Goal: Book appointment/travel/reservation

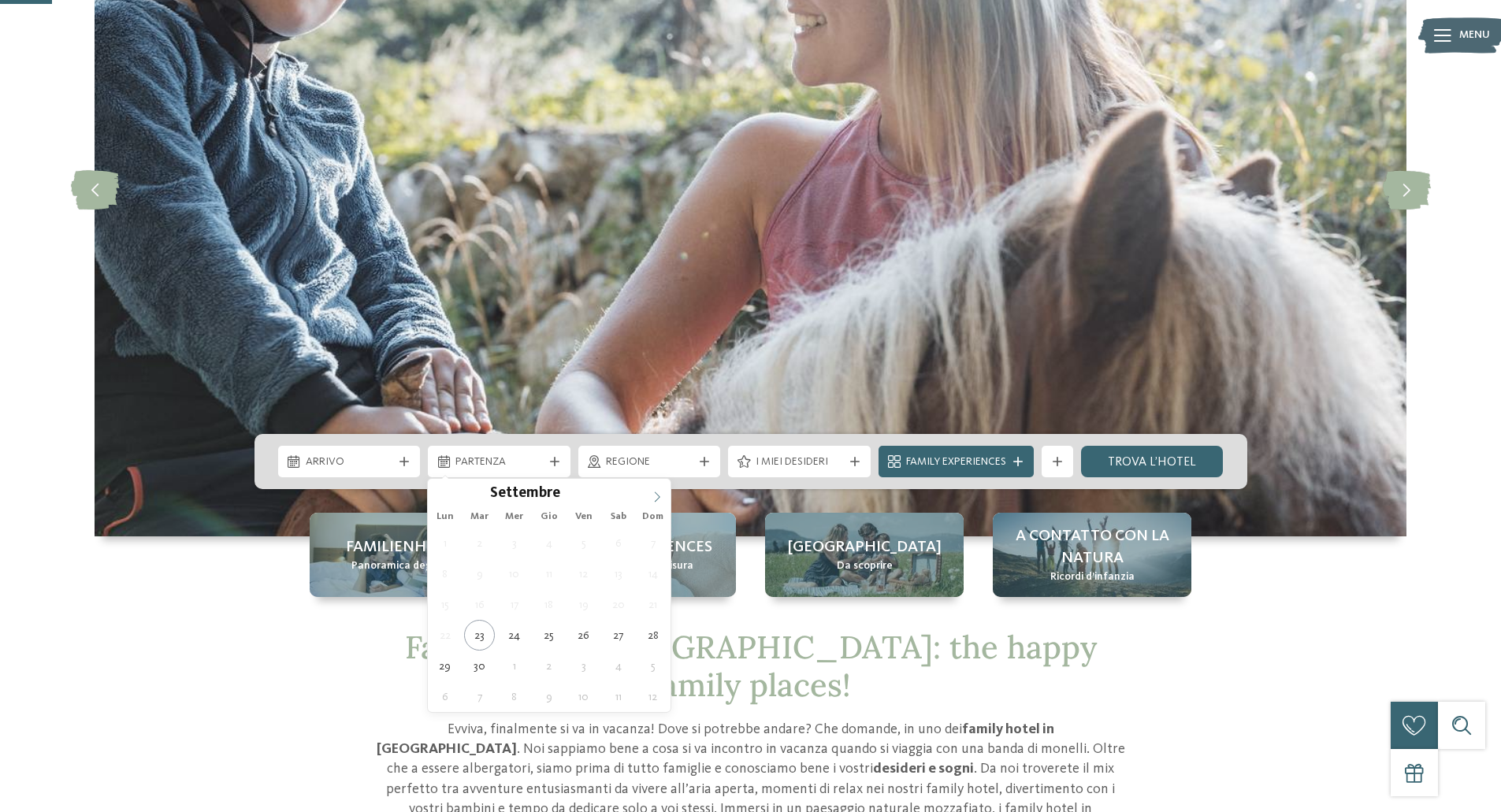
click at [659, 501] on icon at bounding box center [657, 497] width 11 height 11
type div "27.10.2025"
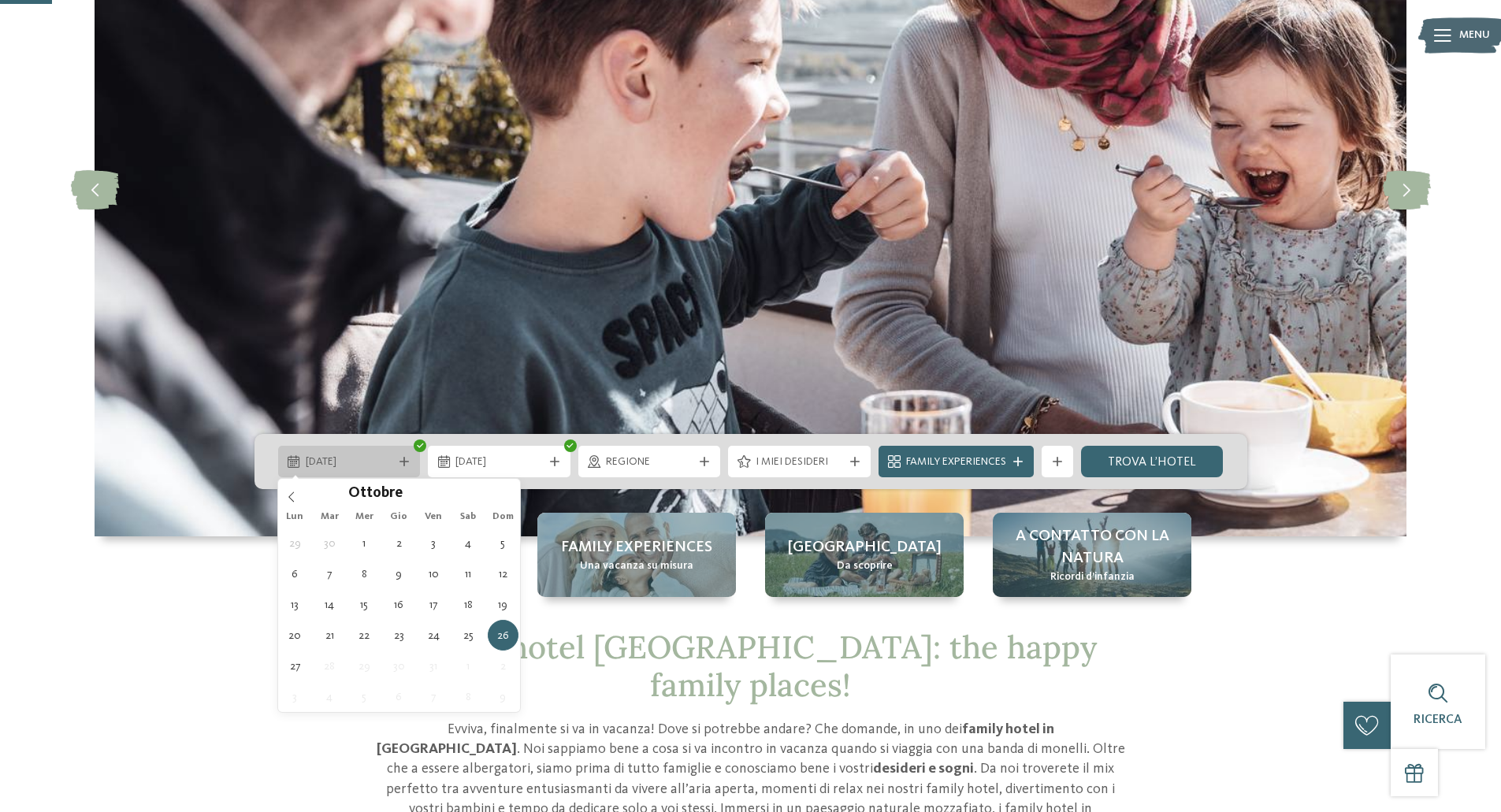
click at [334, 471] on div "26.10.2025" at bounding box center [349, 462] width 143 height 32
type div "27.10.2025"
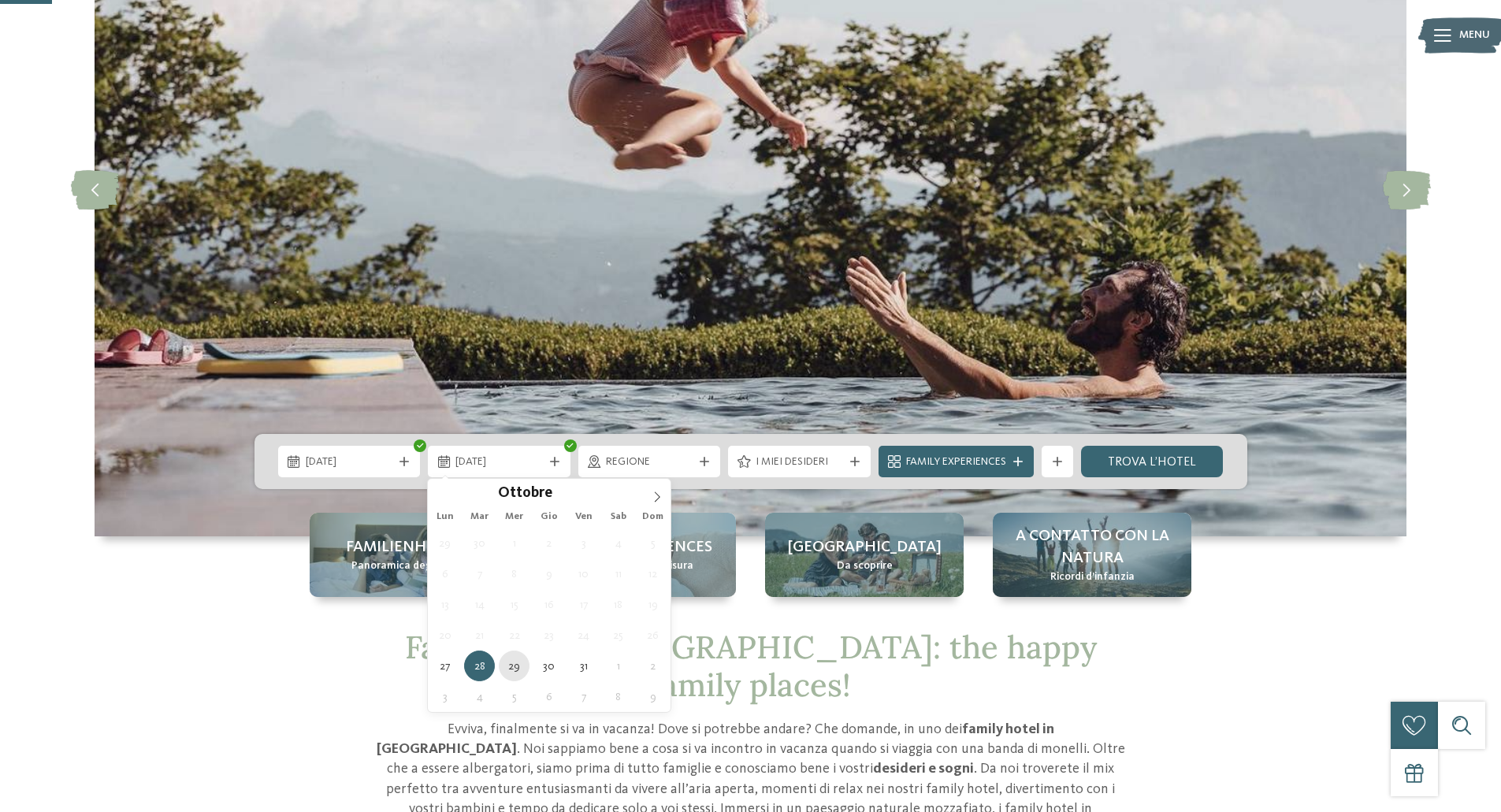
type div "29.10.2025"
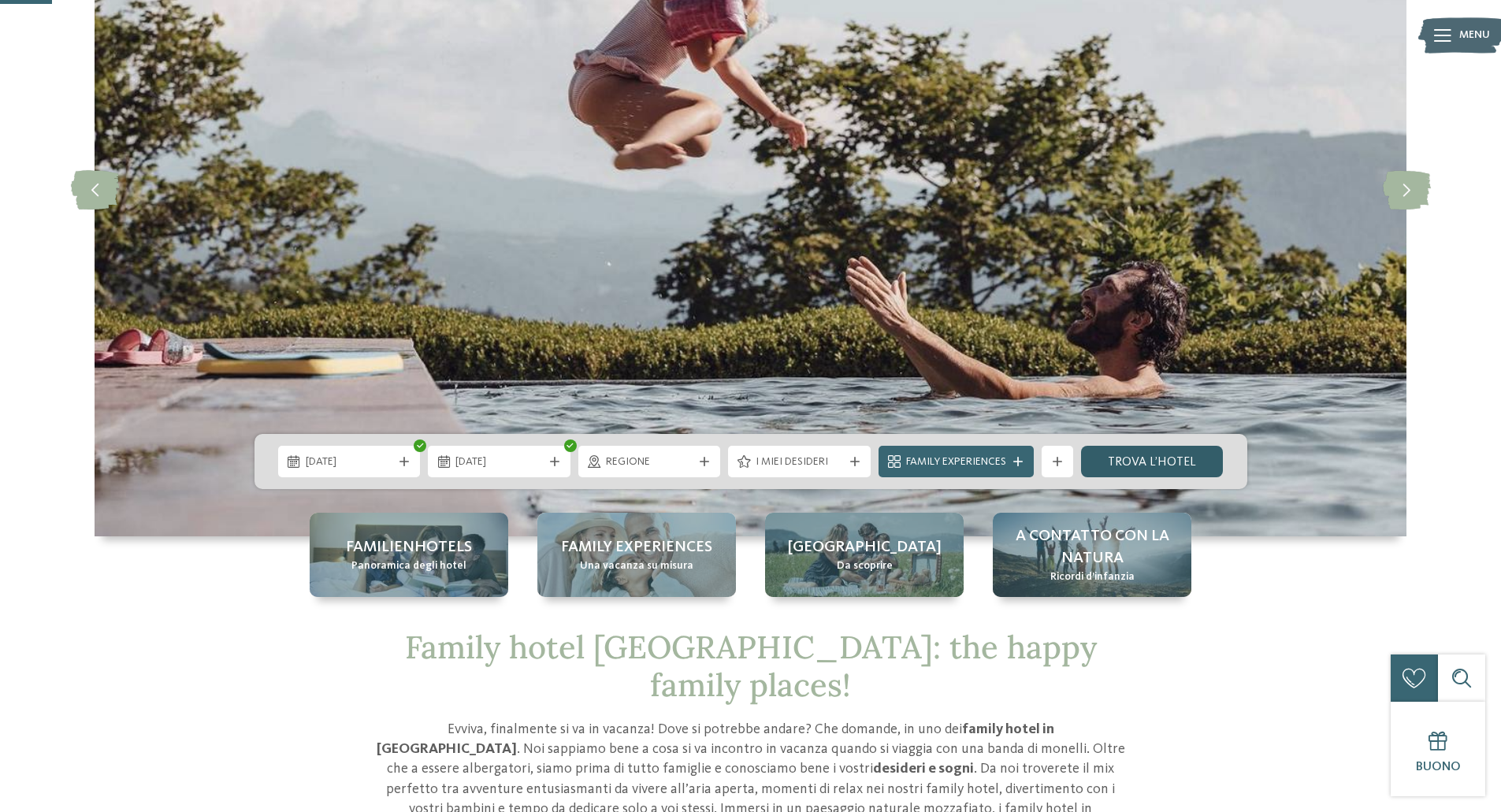
click at [1117, 468] on link "trova l’hotel" at bounding box center [1152, 462] width 143 height 32
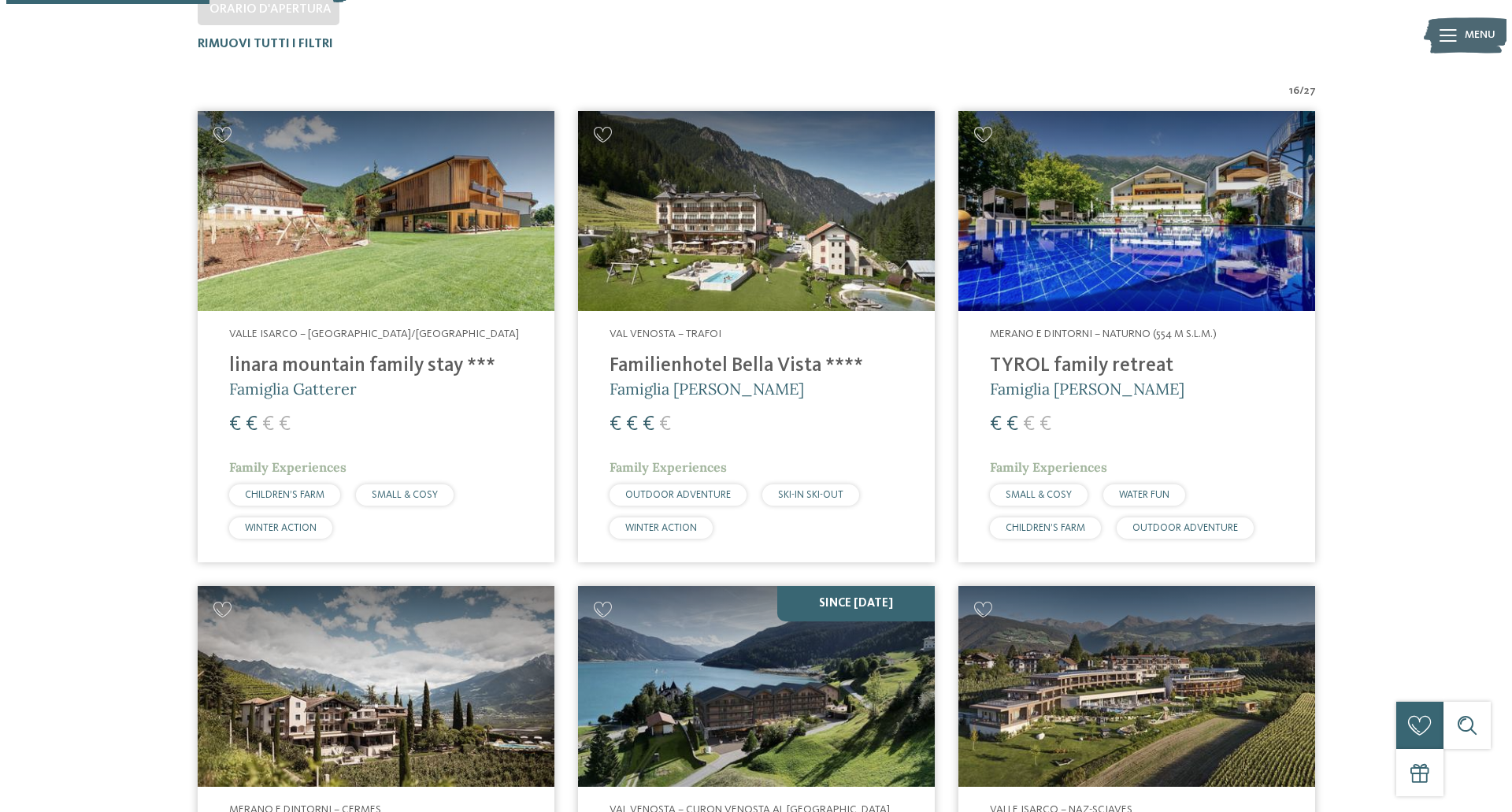
scroll to position [281, 0]
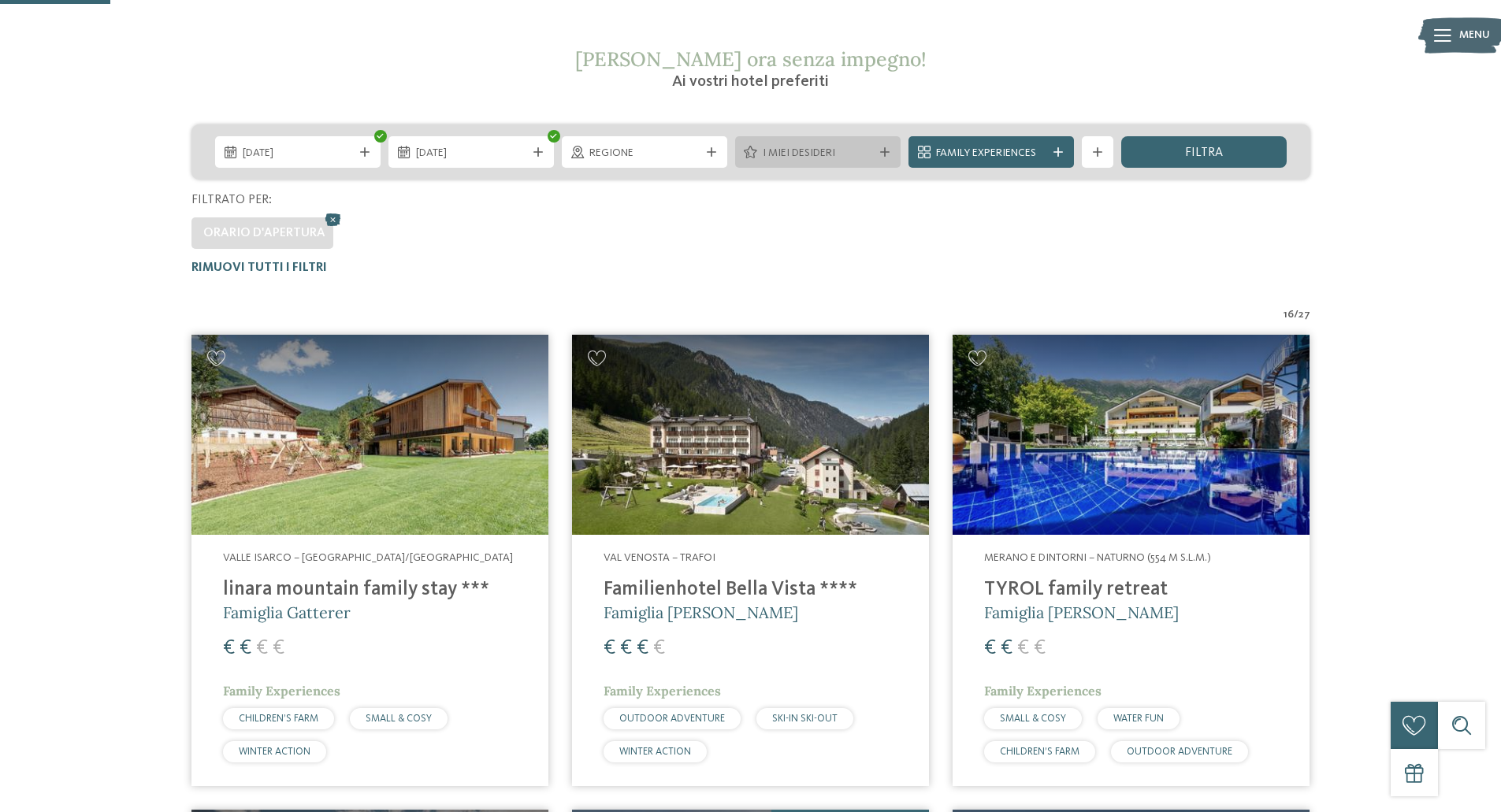
click at [789, 141] on div "I miei desideri" at bounding box center [818, 151] width 166 height 32
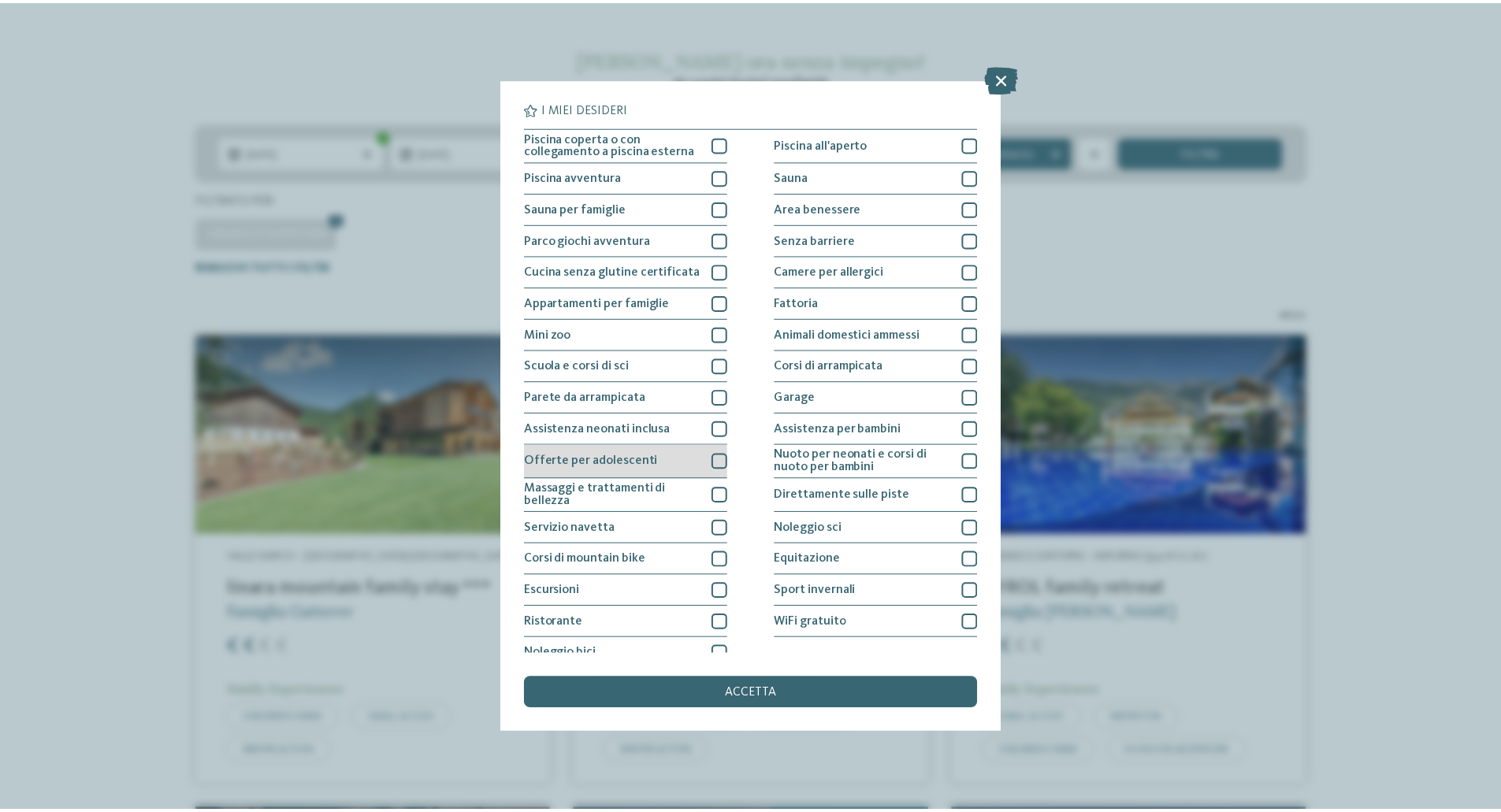
scroll to position [15, 0]
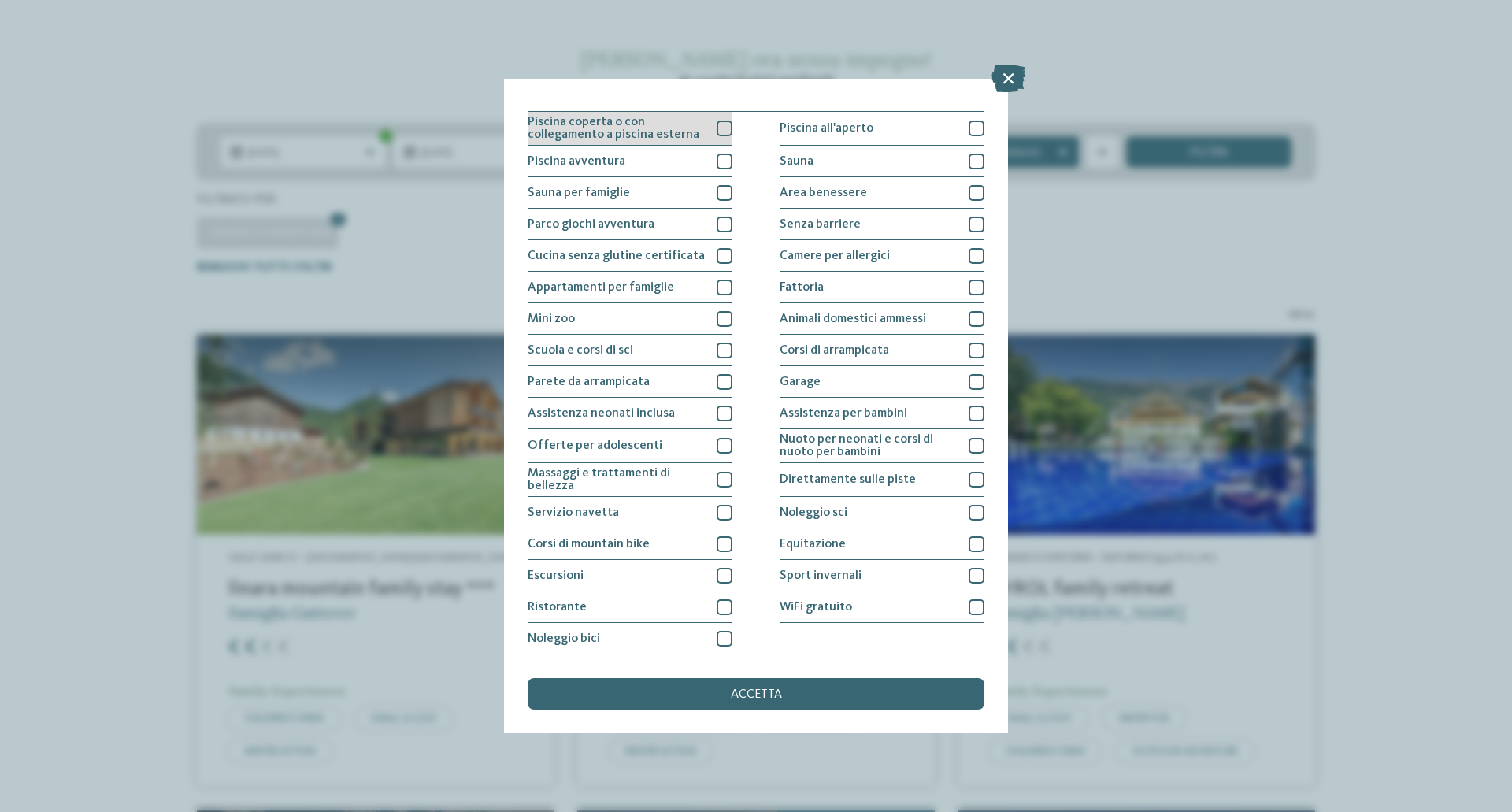
click at [593, 132] on span "Piscina coperta o con collegamento a piscina esterna" at bounding box center [616, 128] width 177 height 25
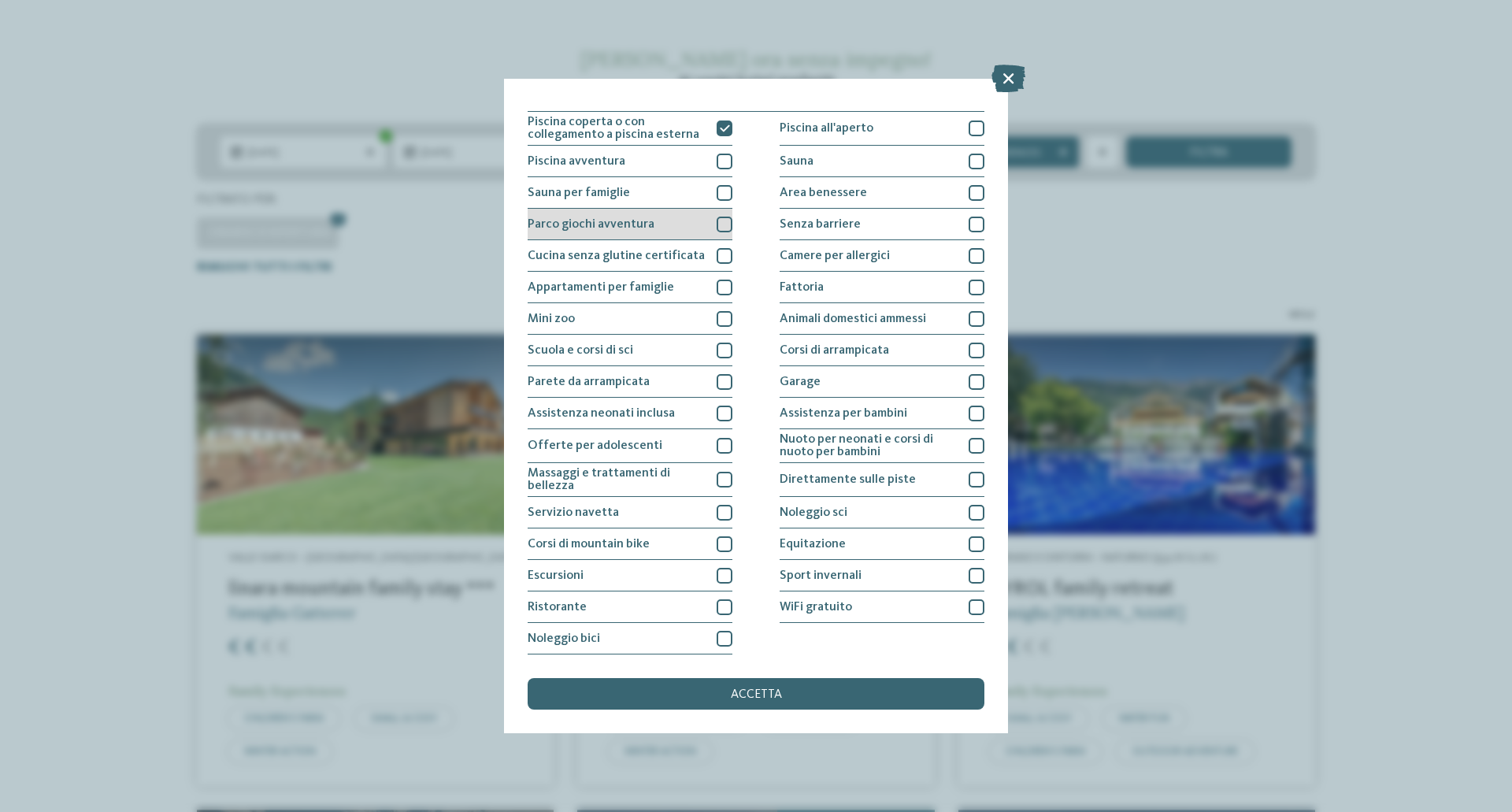
click at [603, 233] on div "Parco giochi avventura" at bounding box center [630, 224] width 205 height 32
click at [729, 687] on div "accetta" at bounding box center [756, 693] width 457 height 32
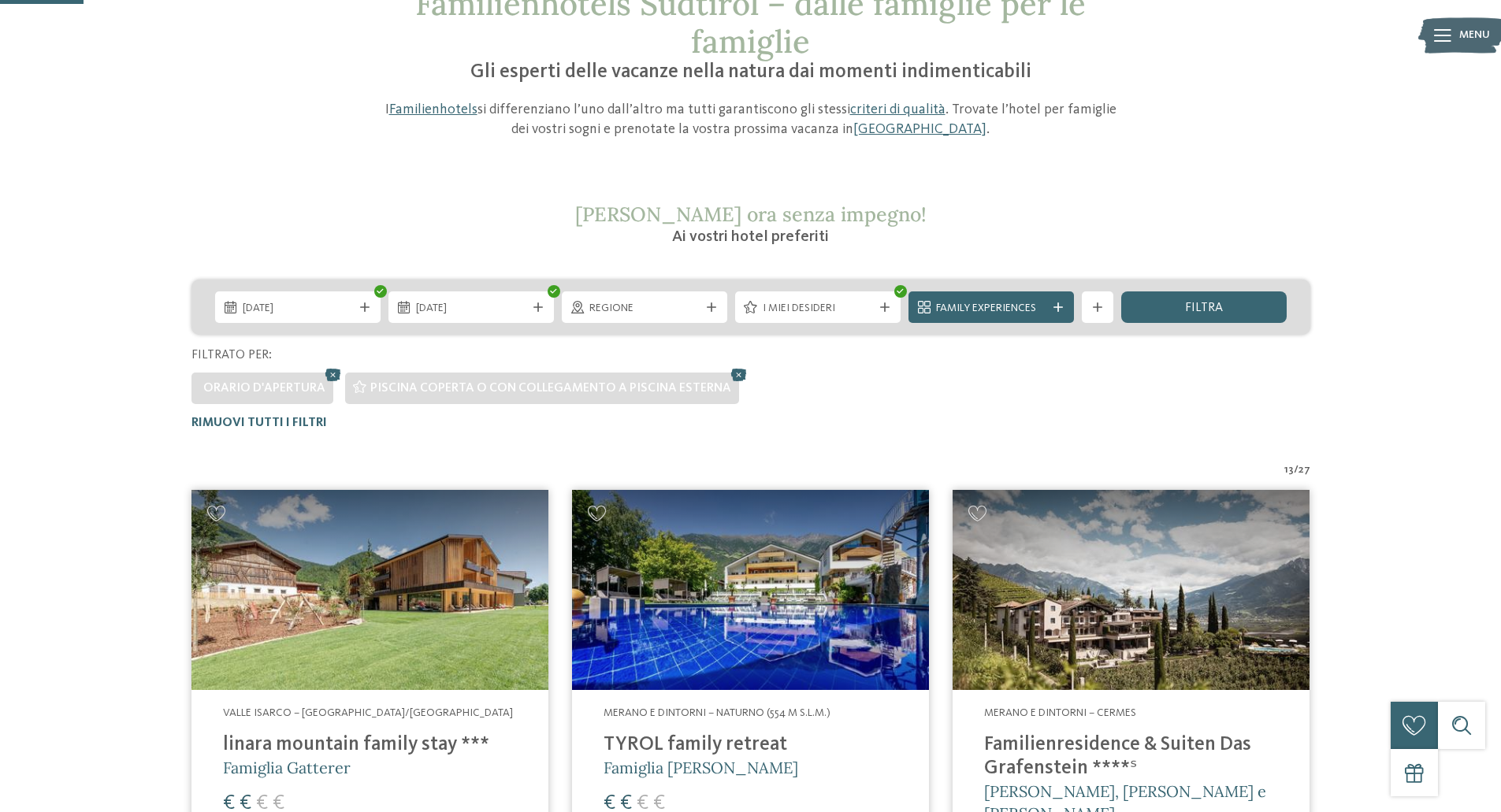
scroll to position [123, 0]
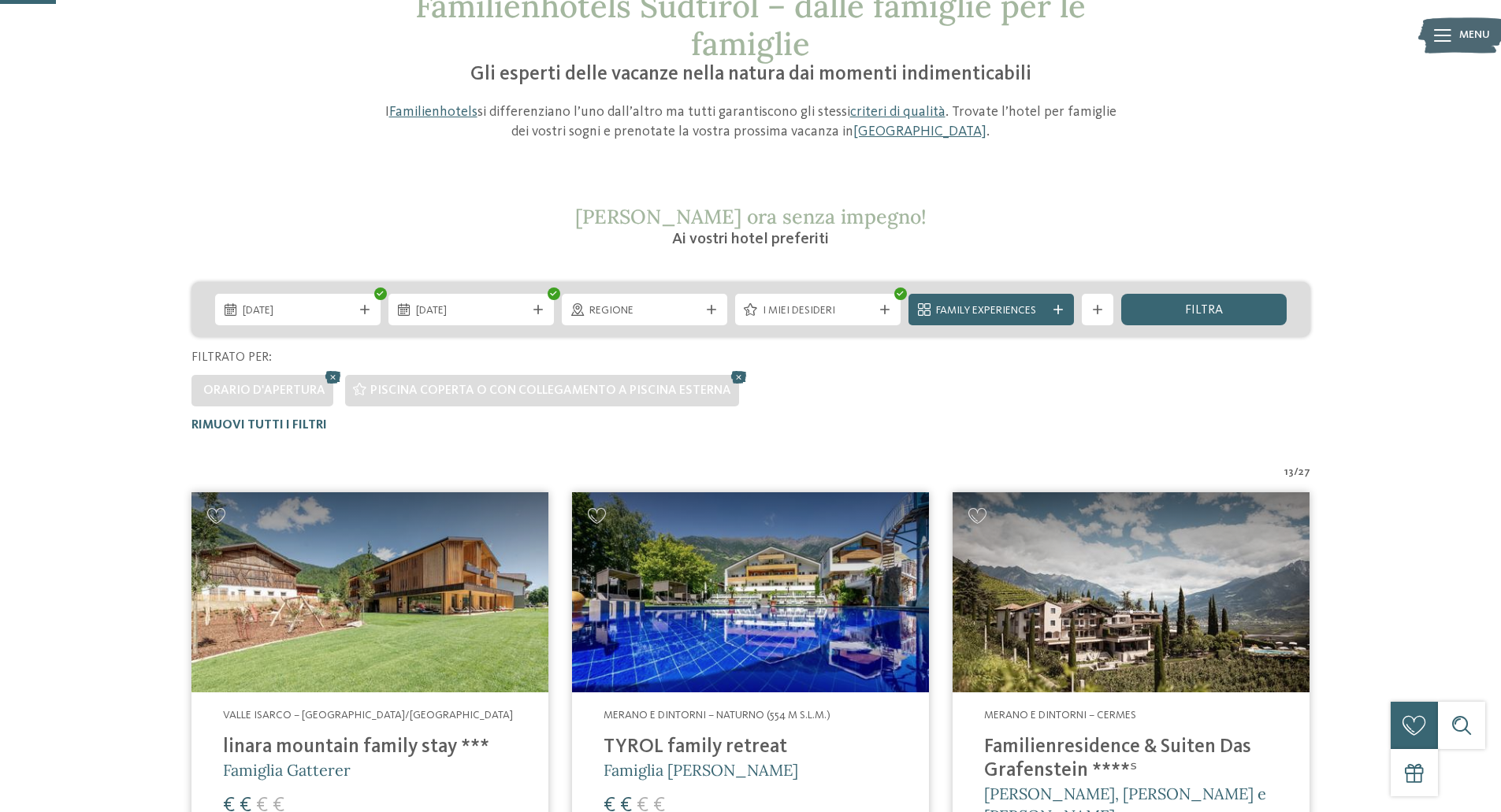
click at [1189, 313] on span "filtra" at bounding box center [1203, 310] width 37 height 12
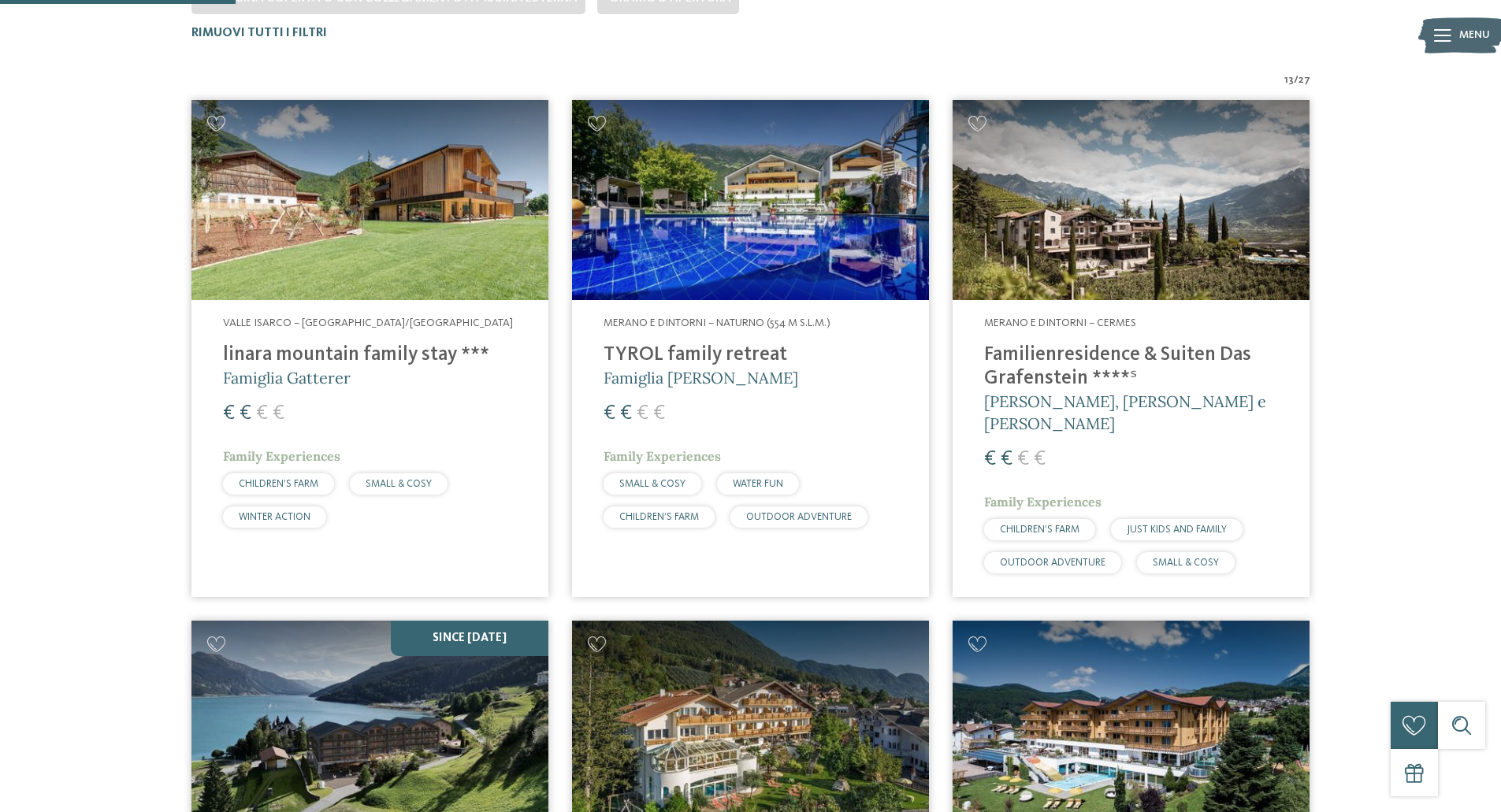
scroll to position [517, 0]
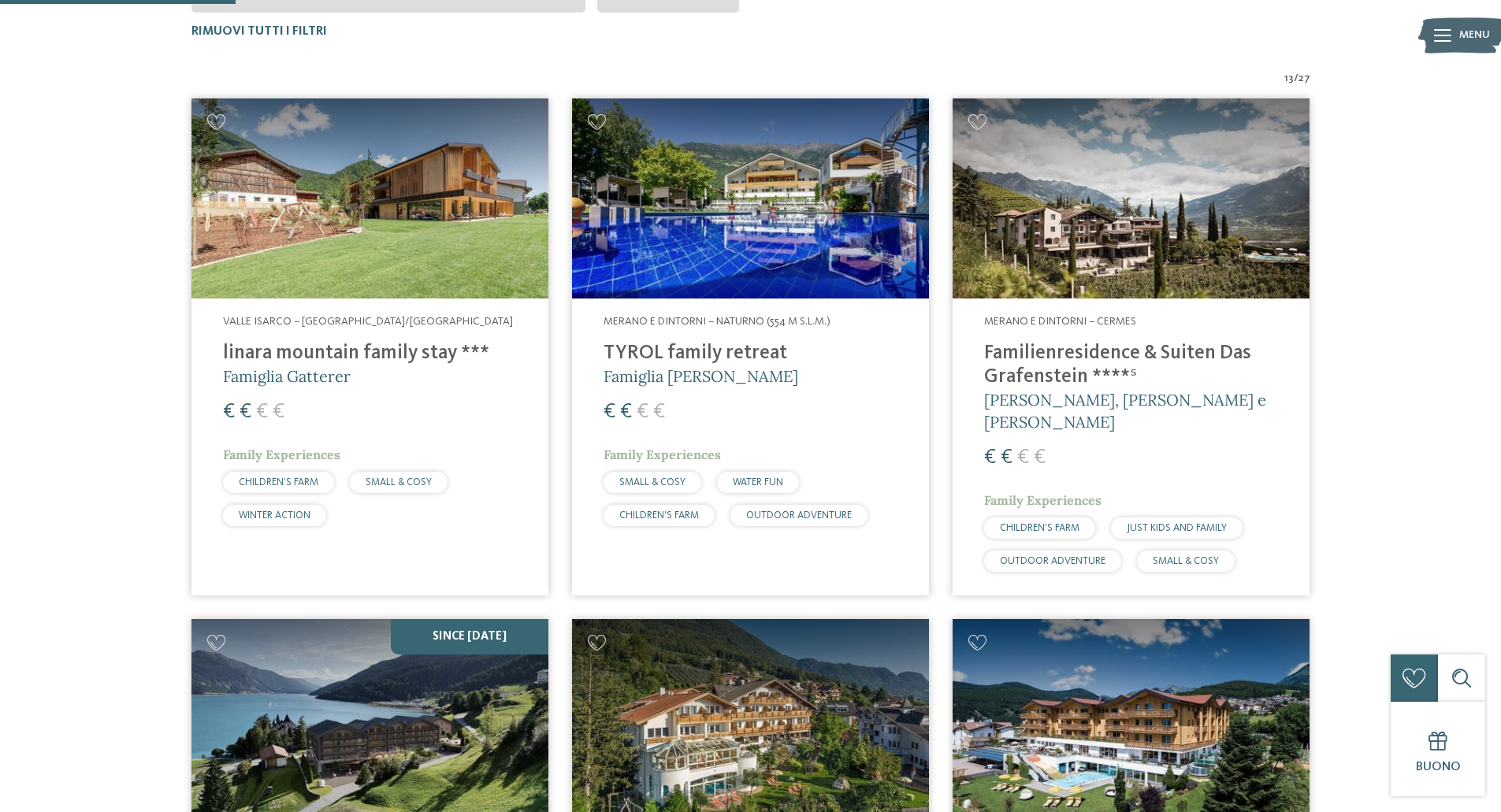
click at [329, 357] on h4 "linara mountain family stay ***" at bounding box center [370, 353] width 294 height 24
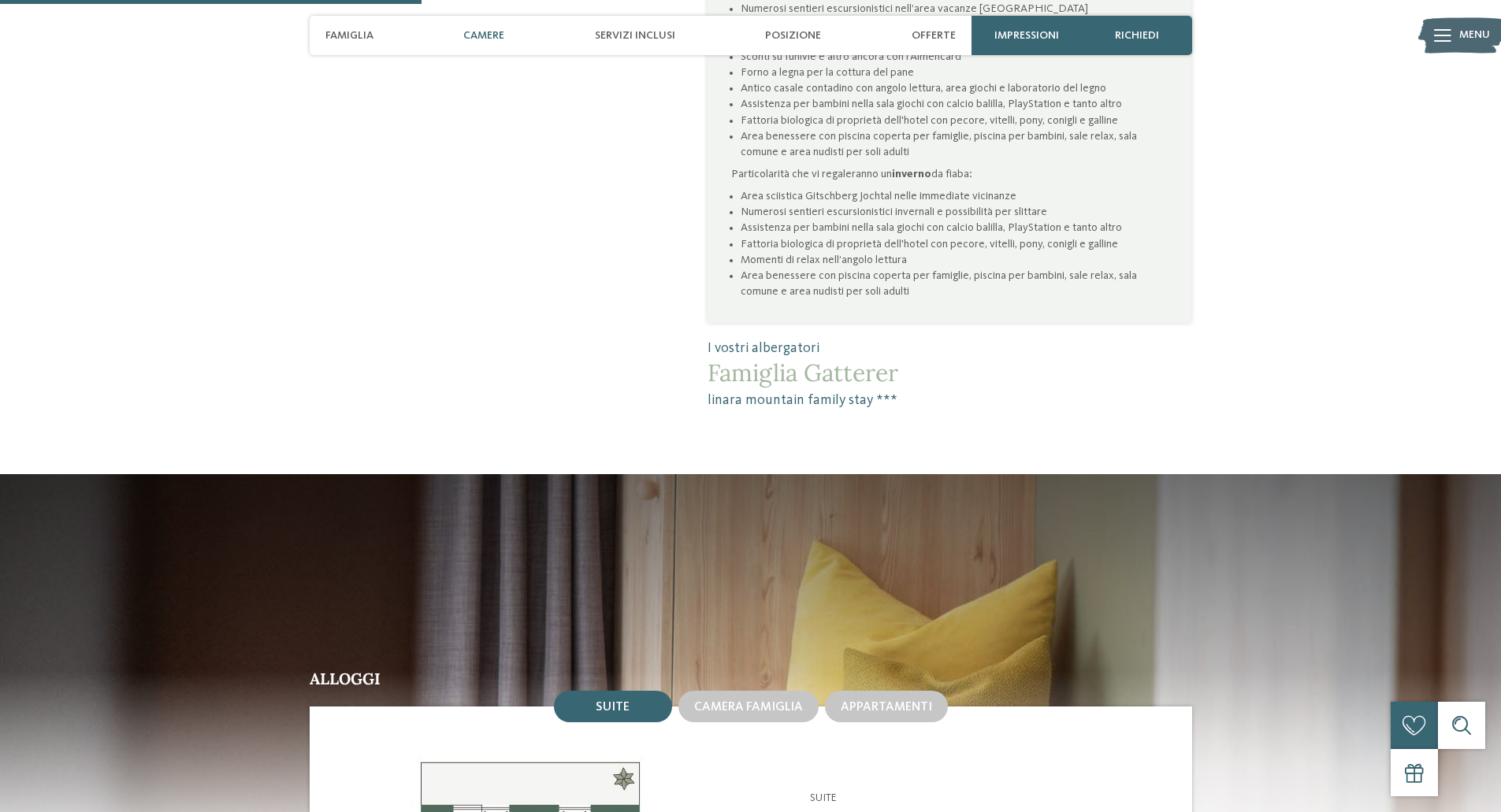
scroll to position [1418, 0]
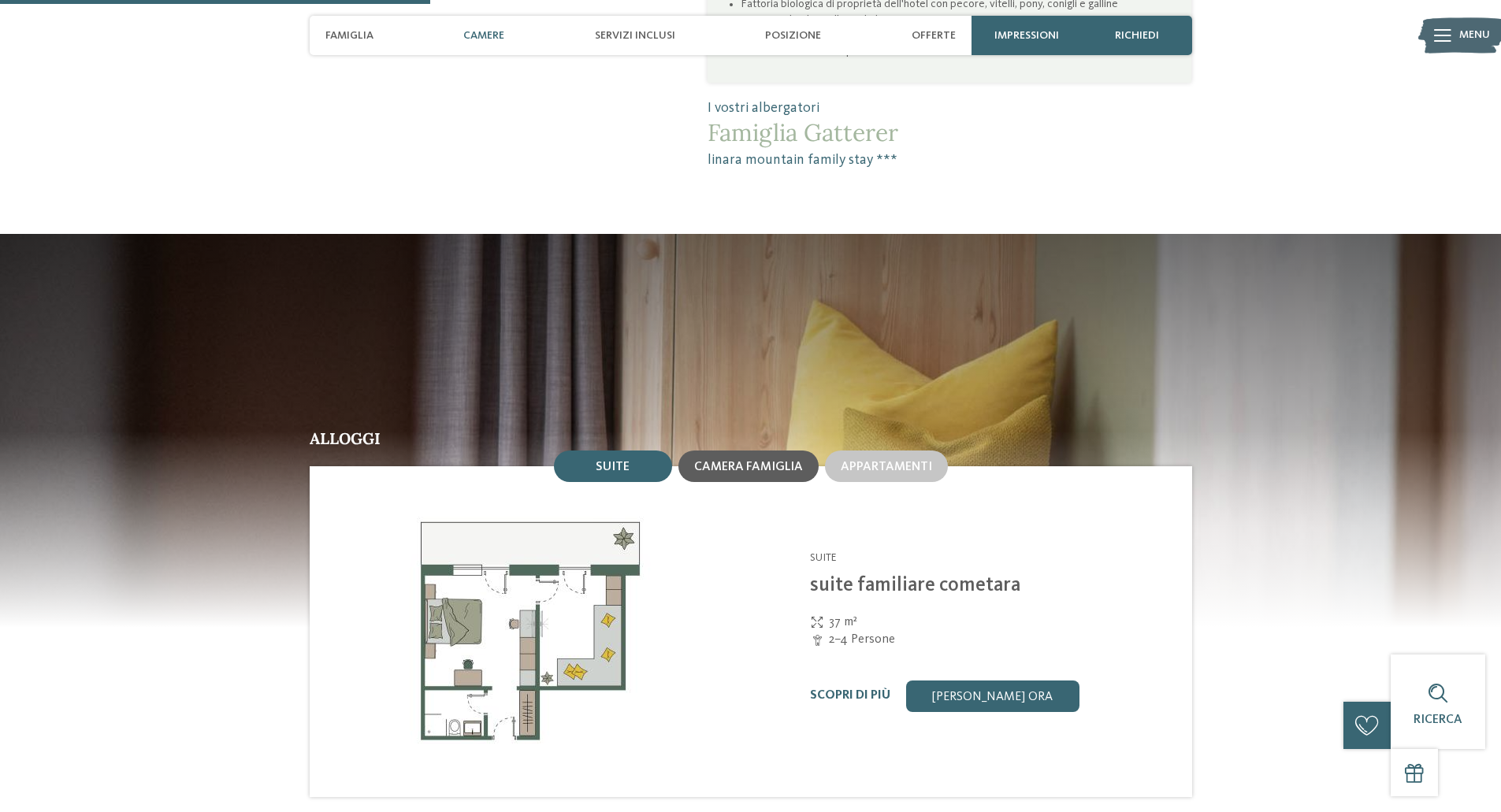
click at [710, 461] on span "Camera famiglia" at bounding box center [749, 466] width 109 height 12
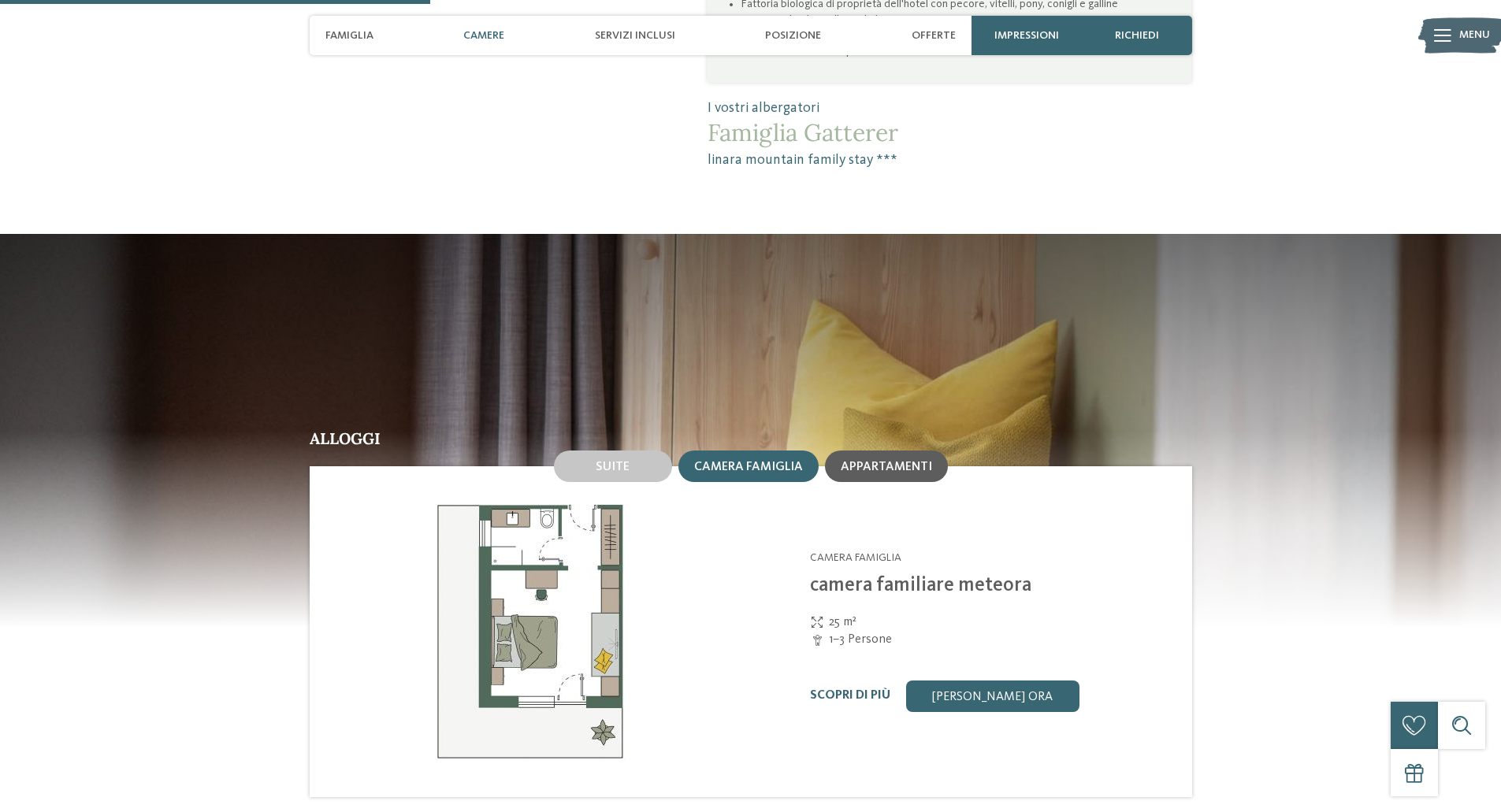
click at [874, 451] on div "Appartamenti" at bounding box center [886, 466] width 123 height 32
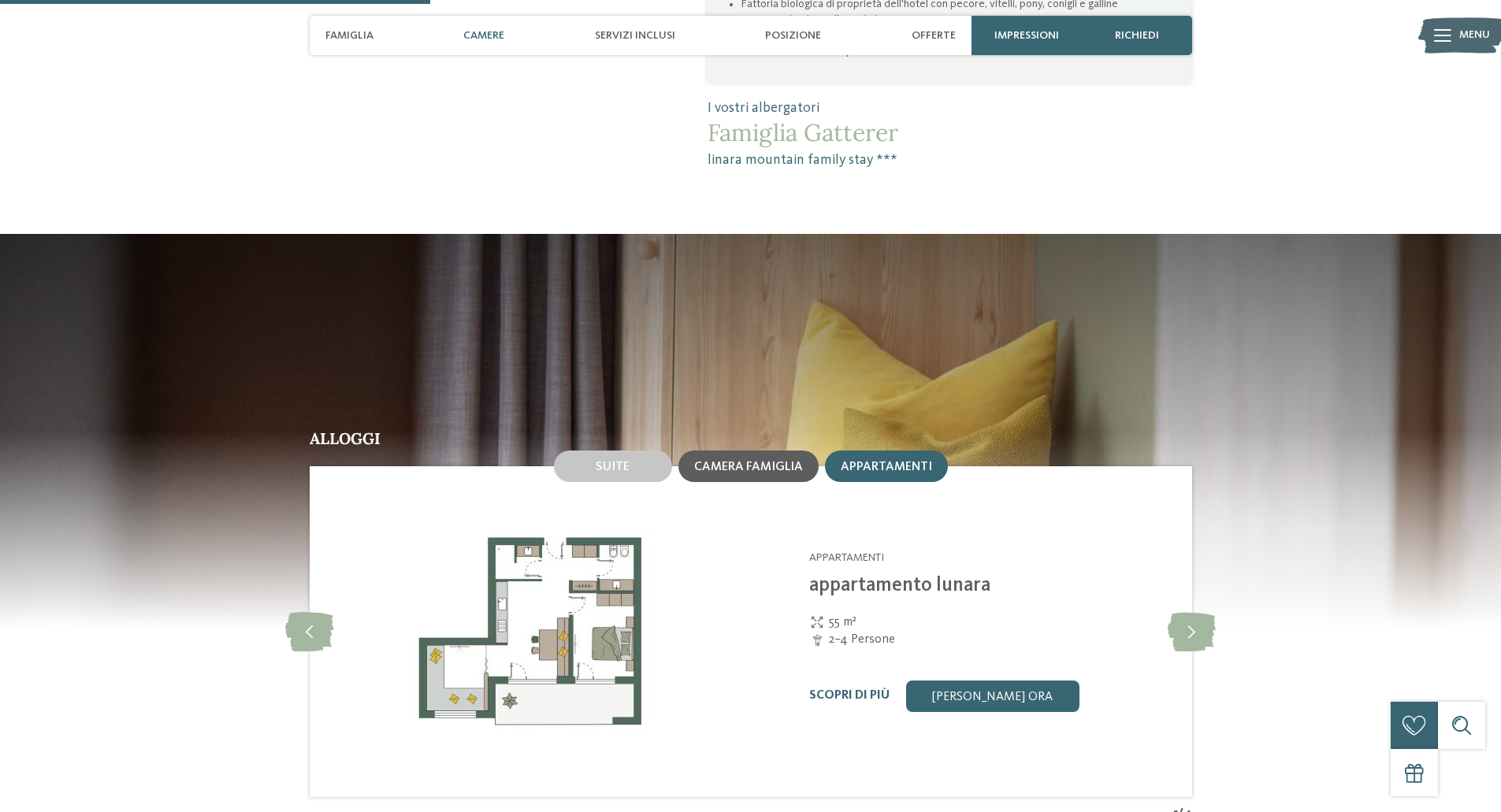
click at [747, 461] on span "Camera famiglia" at bounding box center [749, 466] width 109 height 12
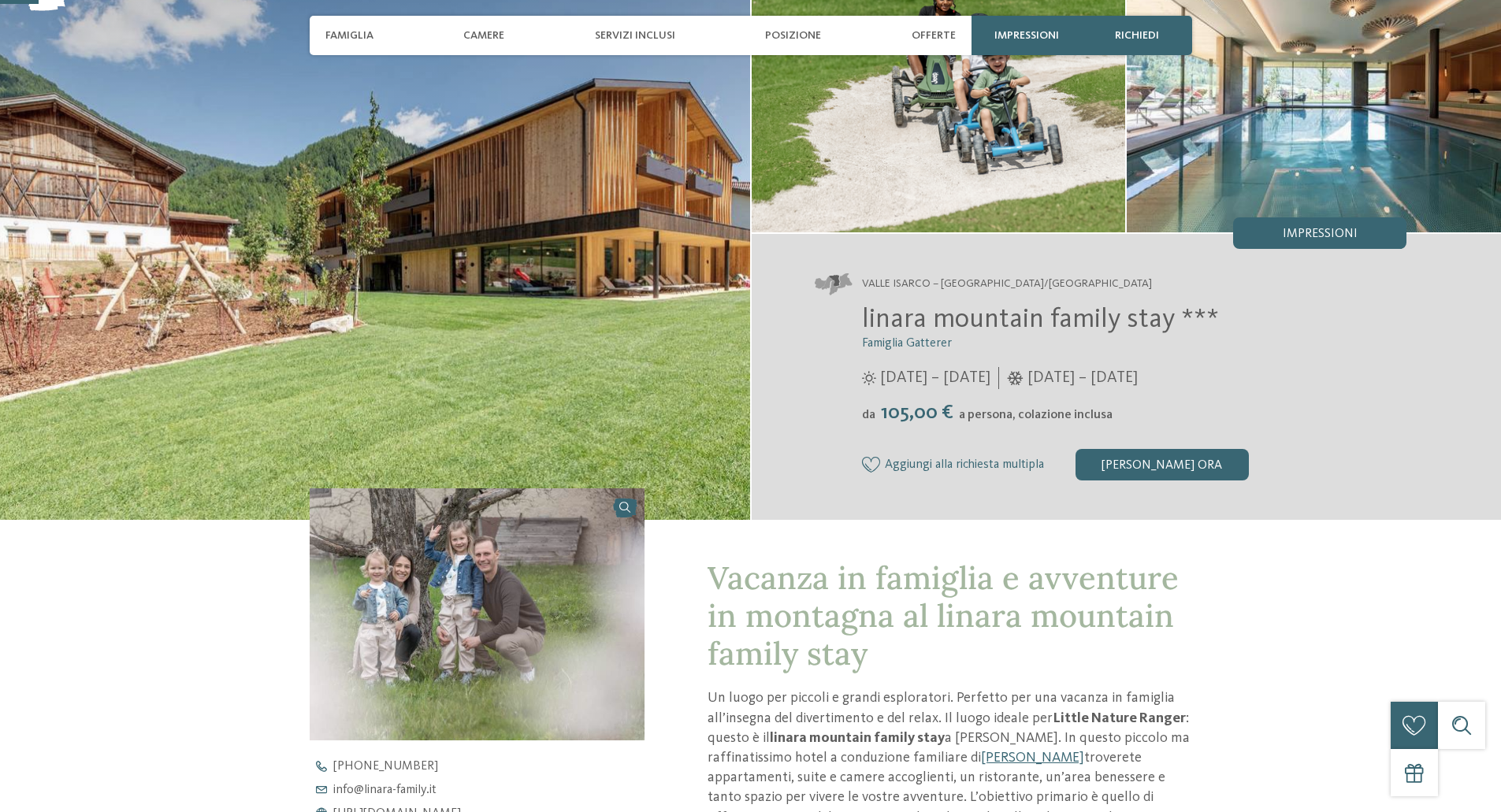
scroll to position [394, 0]
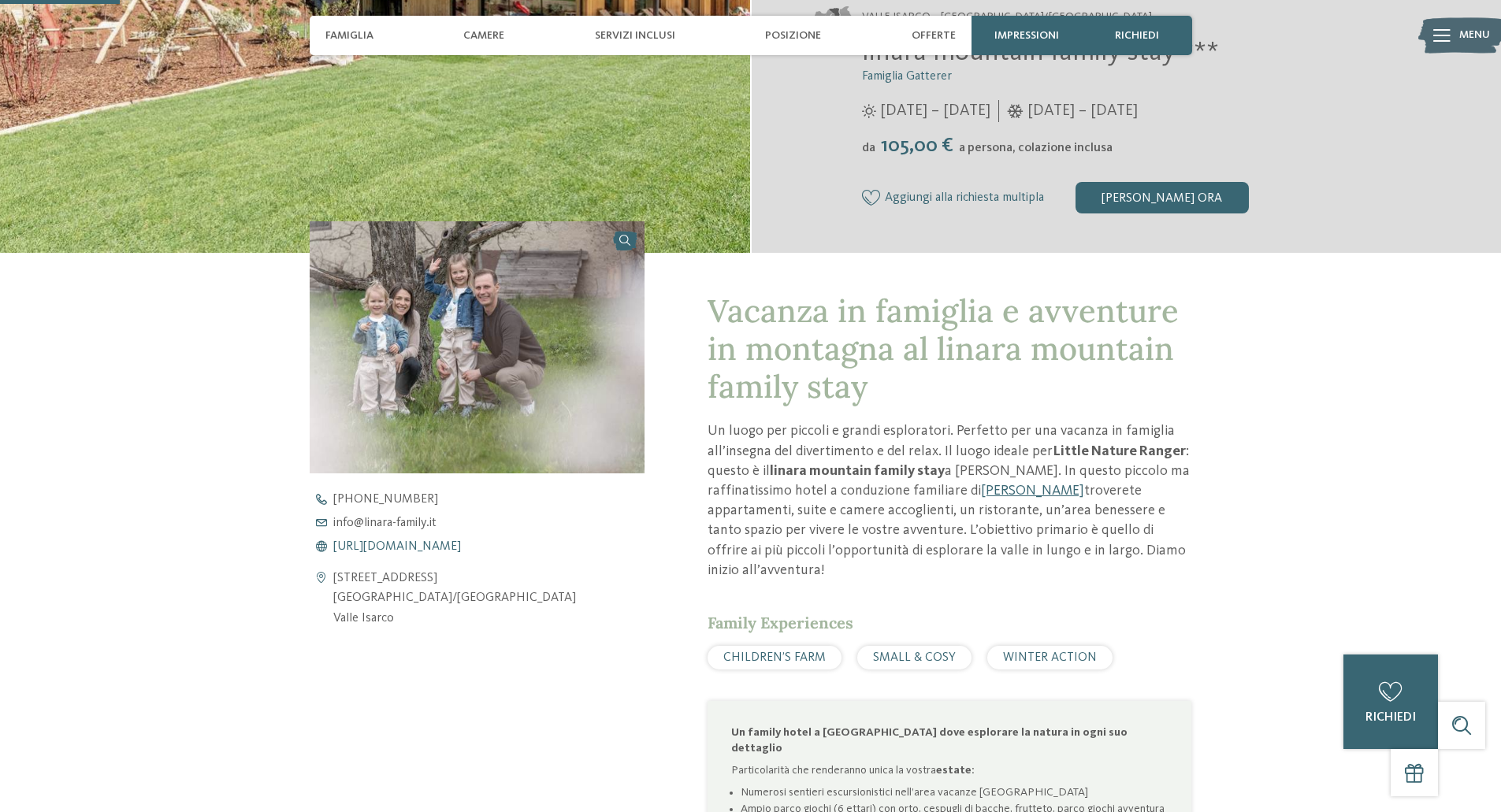
click at [378, 549] on span "https://www.linara-family.it/it" at bounding box center [397, 546] width 127 height 12
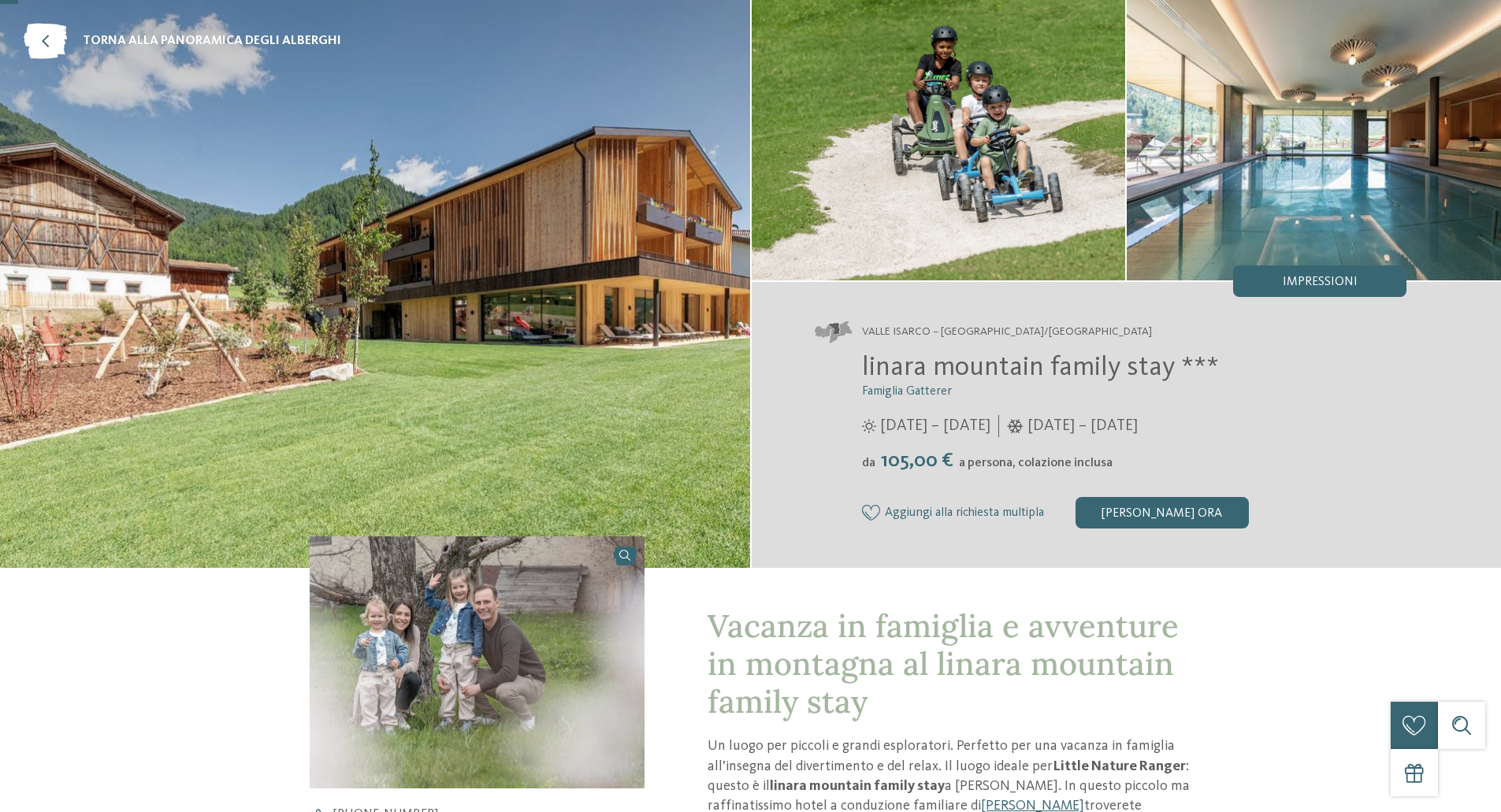
scroll to position [0, 0]
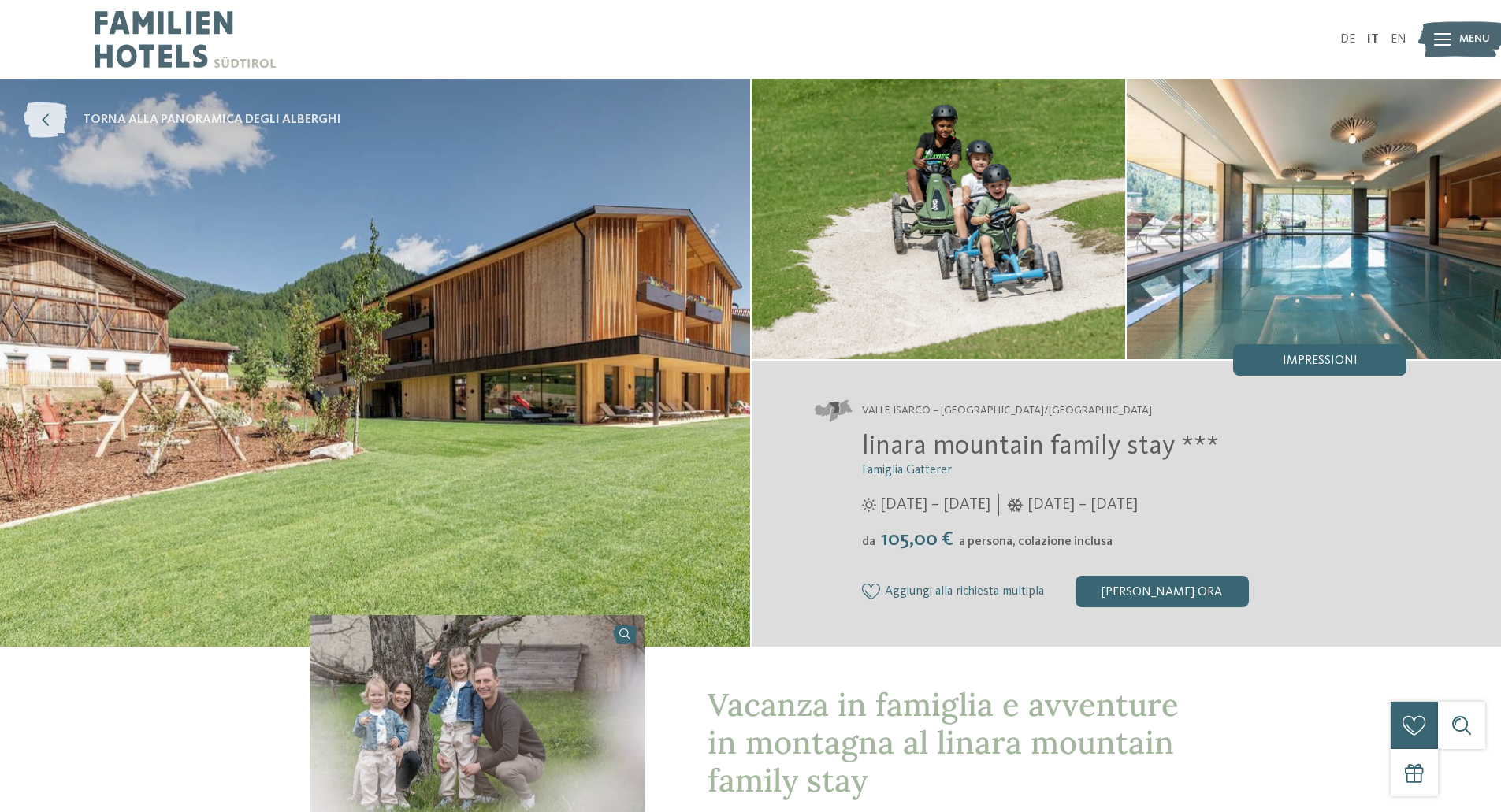
drag, startPoint x: 38, startPoint y: 113, endPoint x: 58, endPoint y: 111, distance: 20.1
click at [38, 113] on icon at bounding box center [45, 120] width 43 height 35
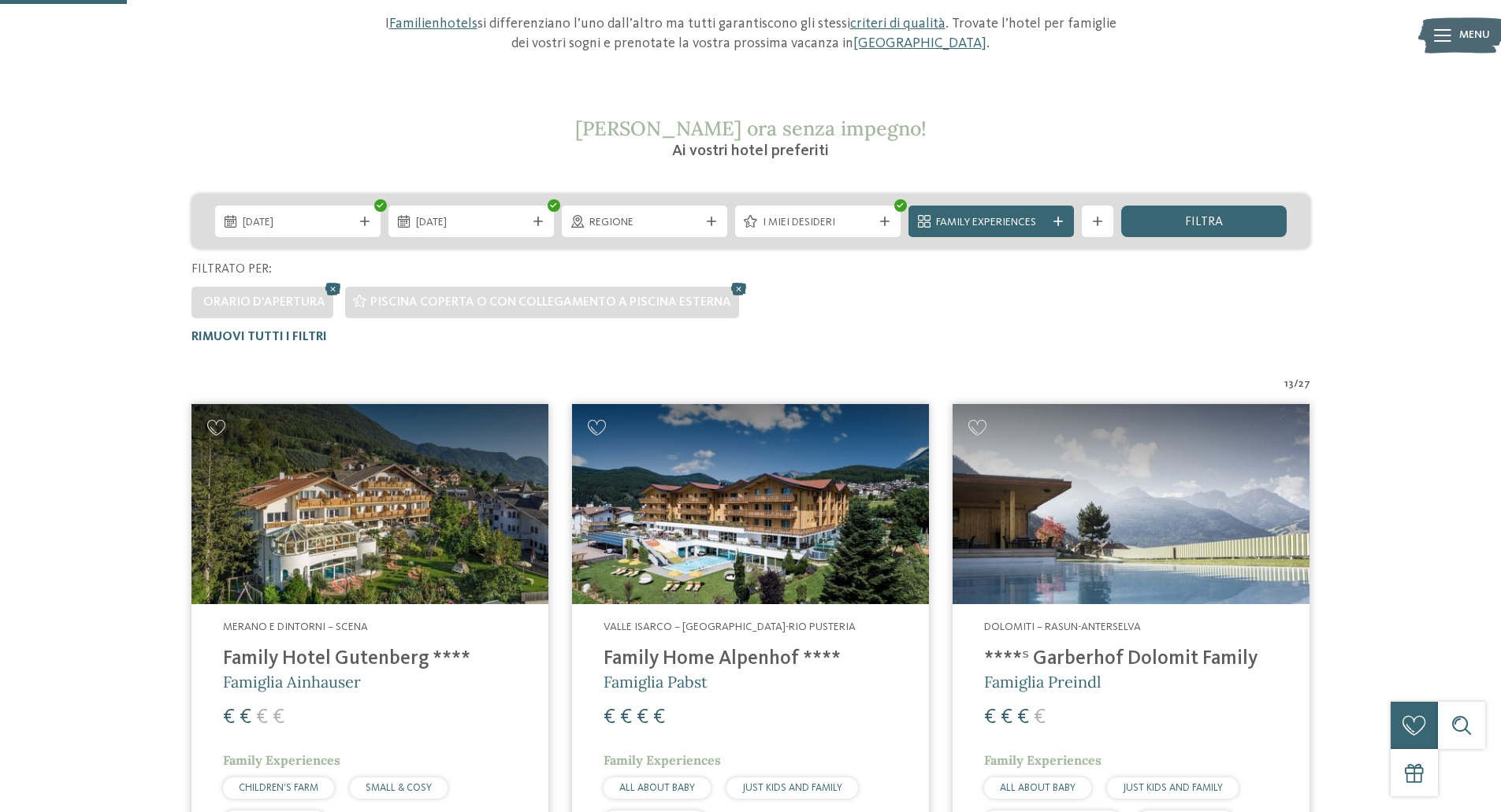
scroll to position [202, 0]
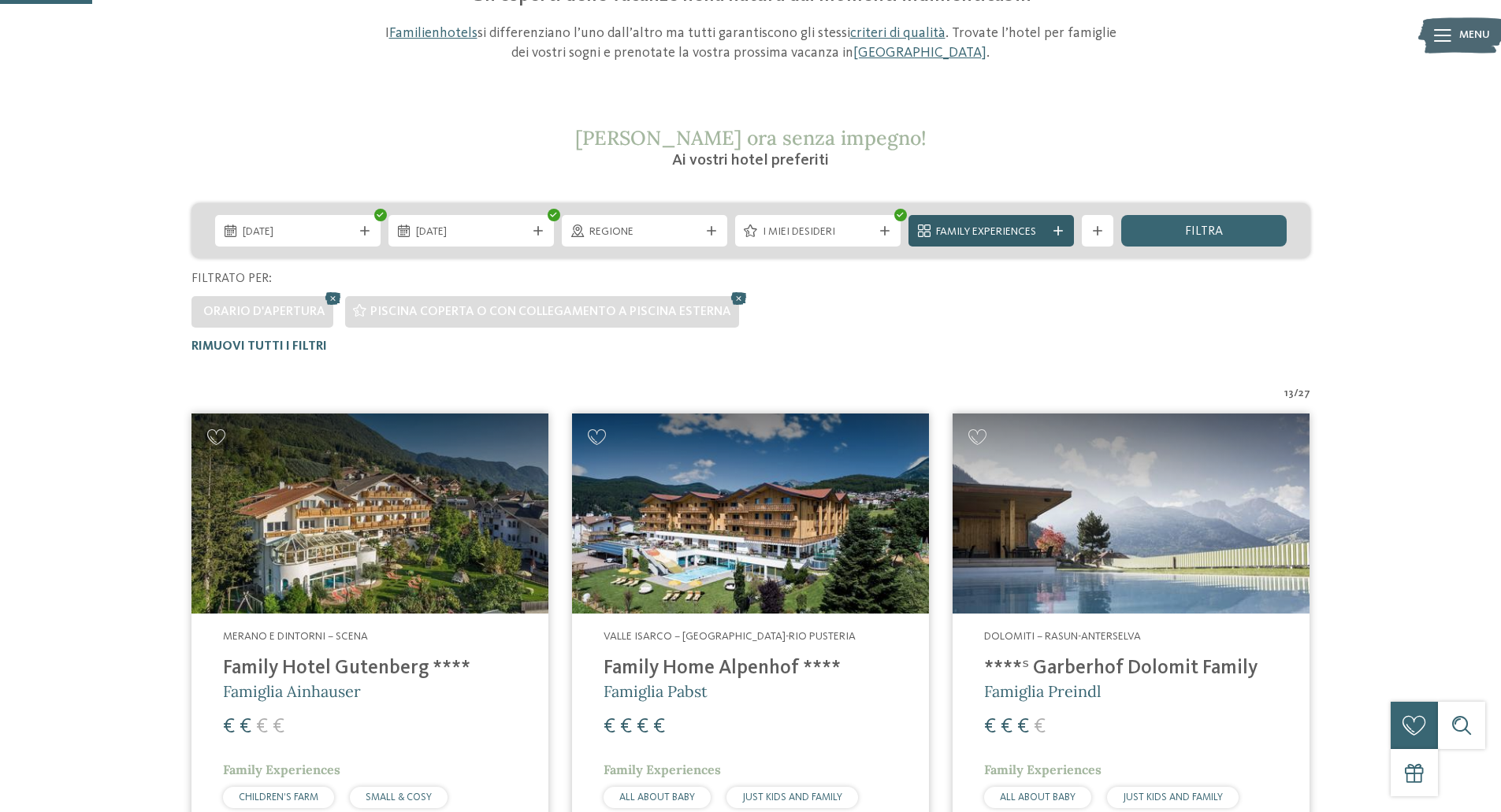
click at [1052, 234] on div at bounding box center [1058, 231] width 15 height 10
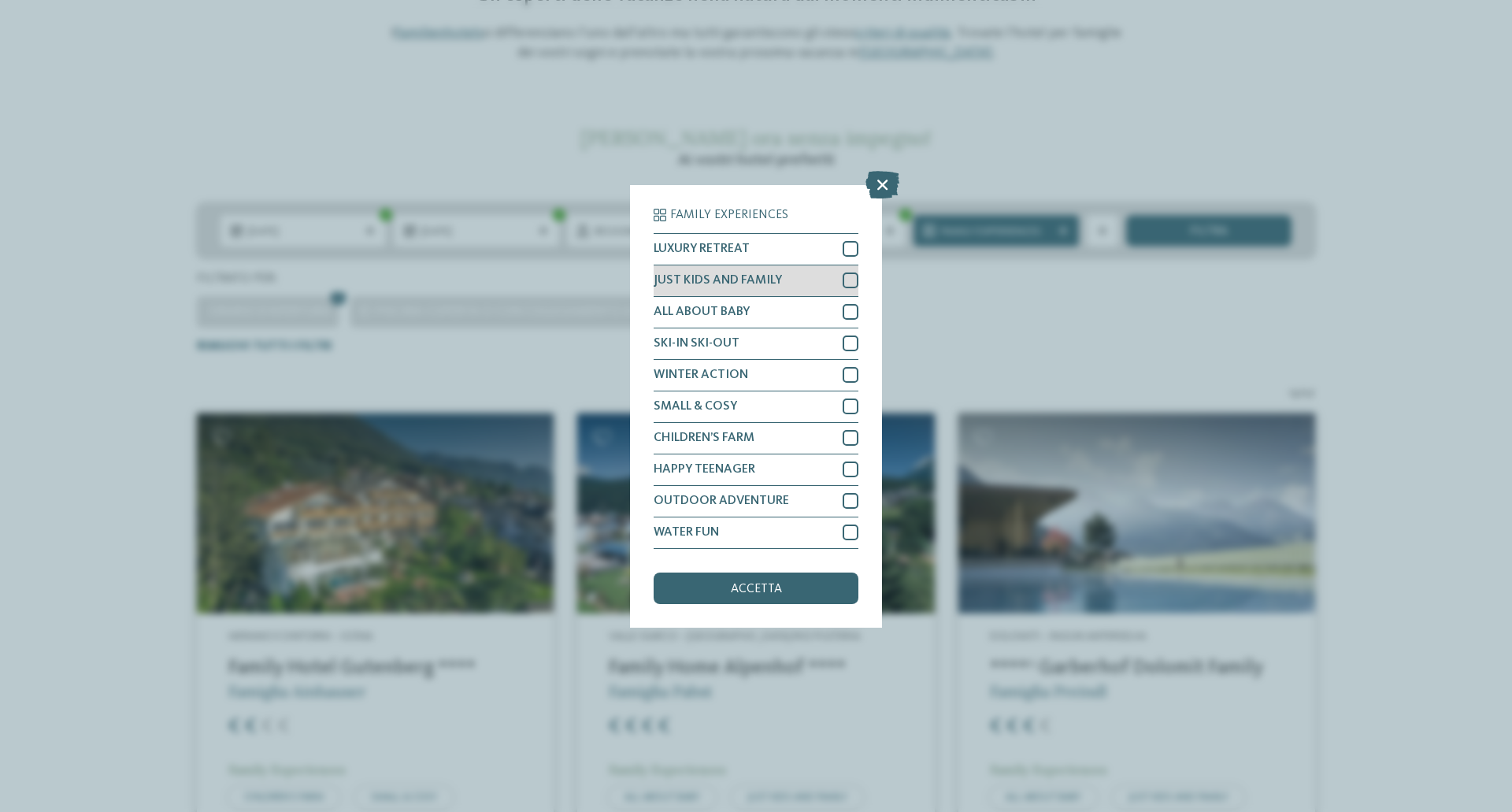
click at [688, 282] on span "JUST KIDS AND FAMILY" at bounding box center [718, 280] width 128 height 12
click at [714, 434] on span "CHILDREN’S FARM" at bounding box center [704, 438] width 101 height 12
click at [732, 584] on span "accetta" at bounding box center [756, 589] width 51 height 12
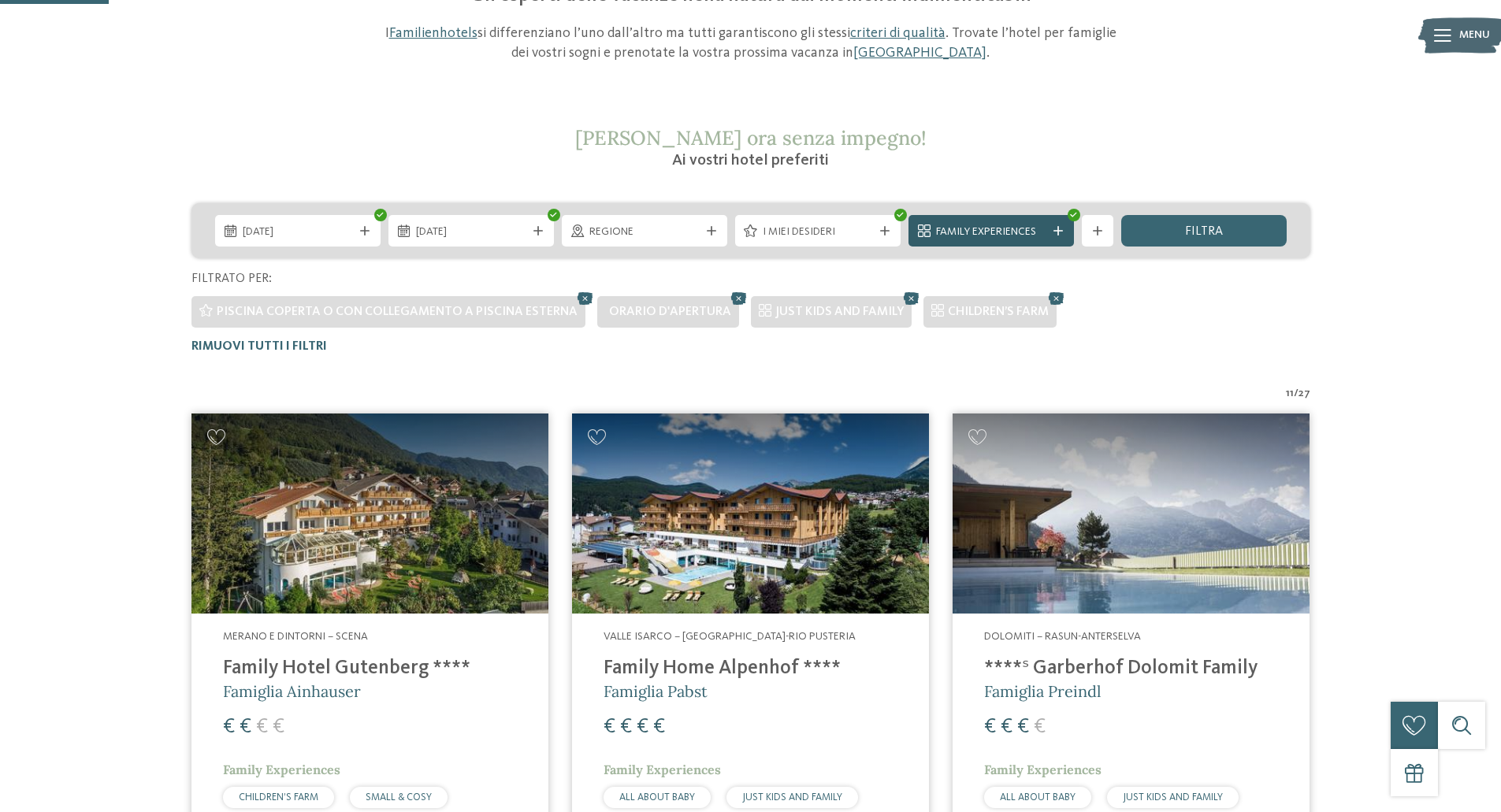
click at [978, 225] on span "Family Experiences" at bounding box center [990, 232] width 110 height 15
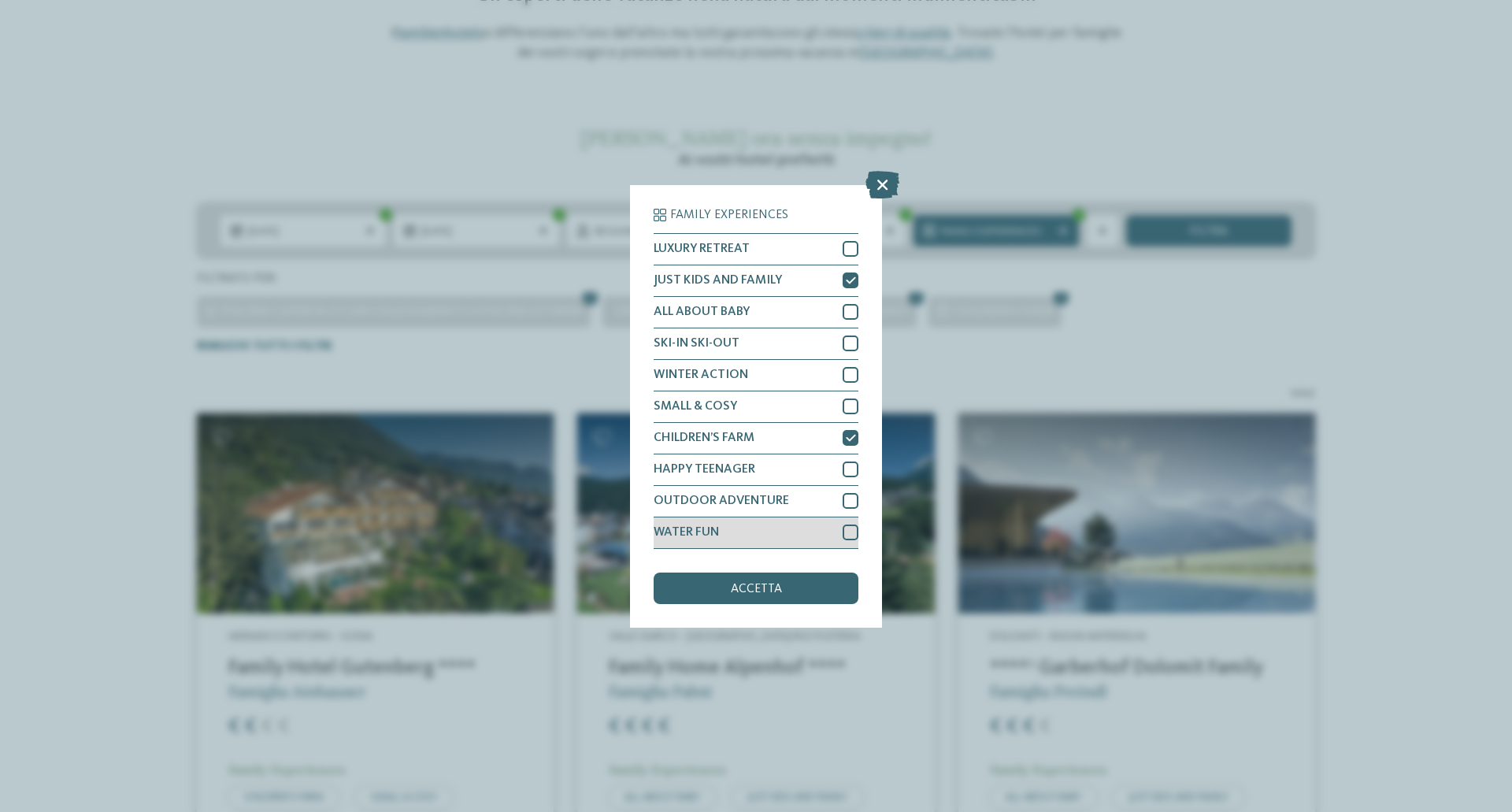
click at [724, 530] on div "WATER FUN" at bounding box center [756, 532] width 205 height 32
click at [742, 604] on div "Family Experiences LUXURY RETREAT JUST KIDS AND FAMILY" at bounding box center [756, 406] width 252 height 442
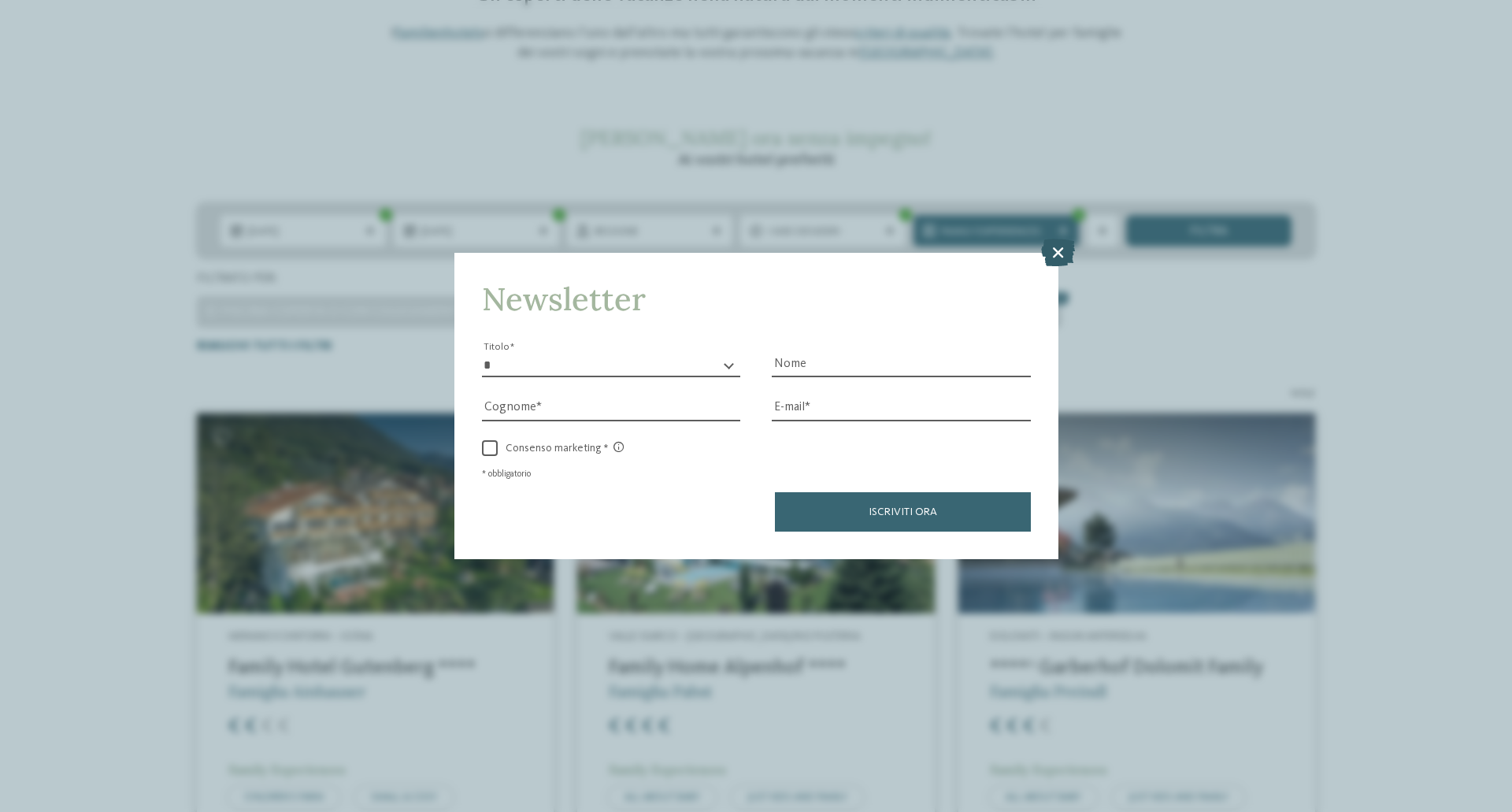
click at [1058, 259] on icon at bounding box center [1058, 252] width 34 height 28
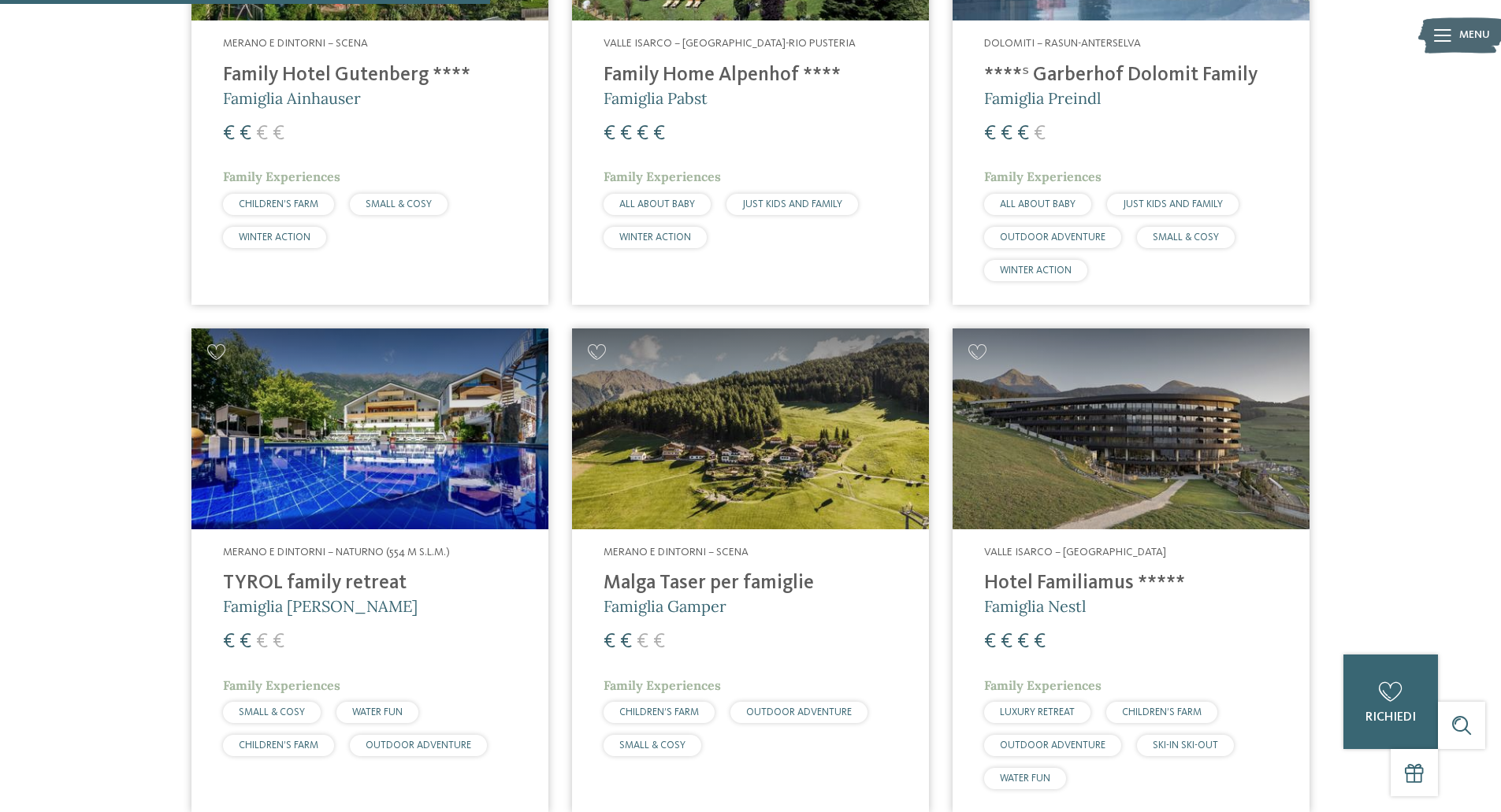
scroll to position [517, 0]
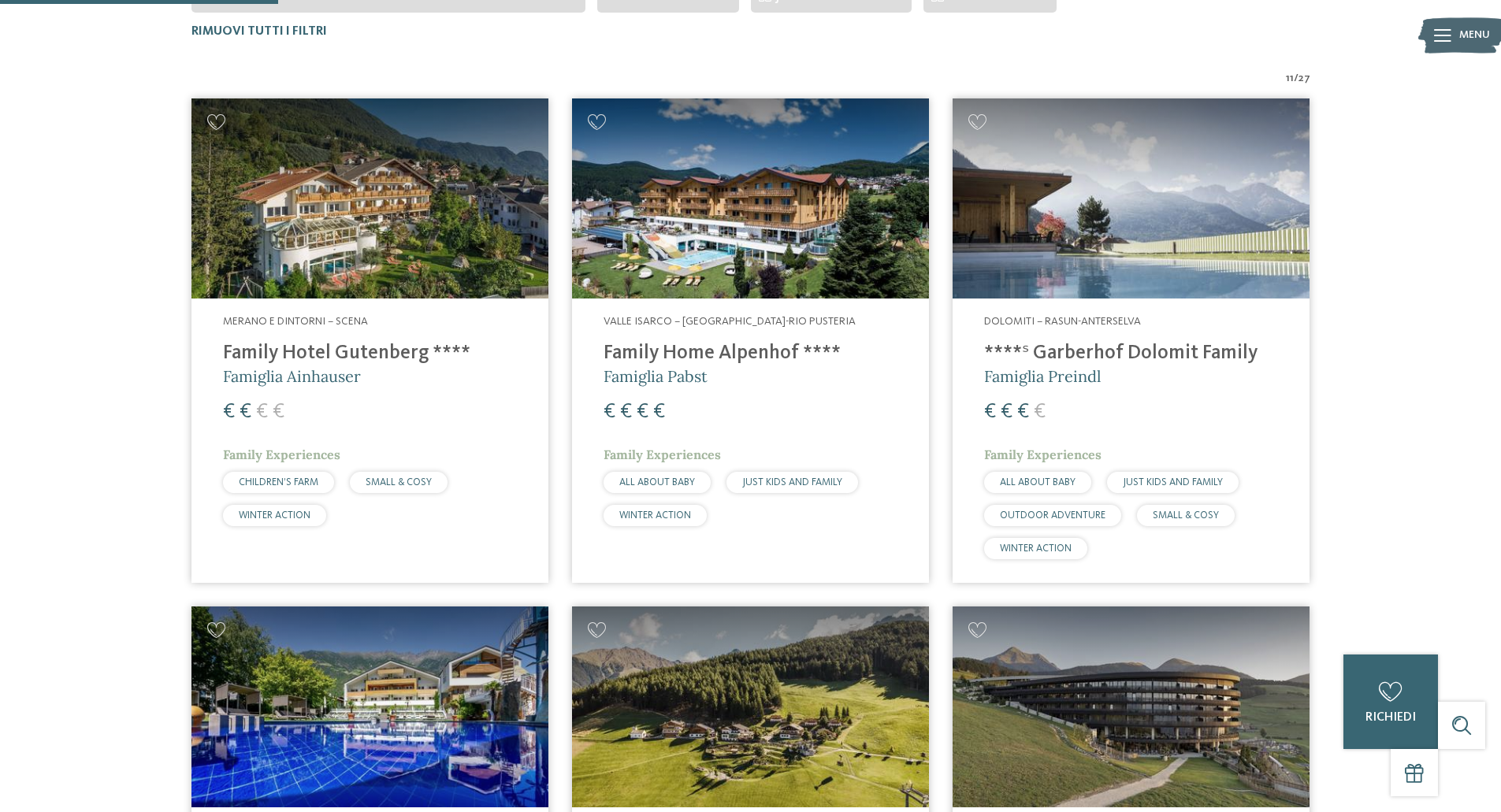
click at [322, 350] on h4 "Family Hotel Gutenberg ****" at bounding box center [370, 353] width 294 height 24
